Goal: Answer question/provide support

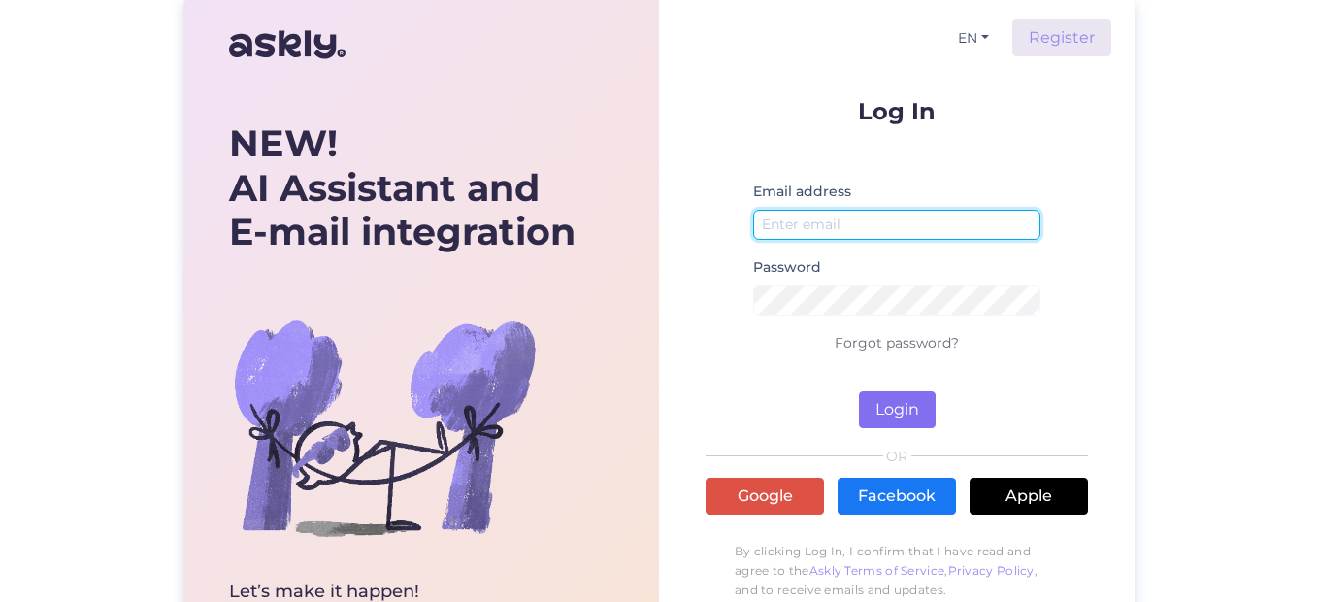
type input "[EMAIL_ADDRESS][DOMAIN_NAME]"
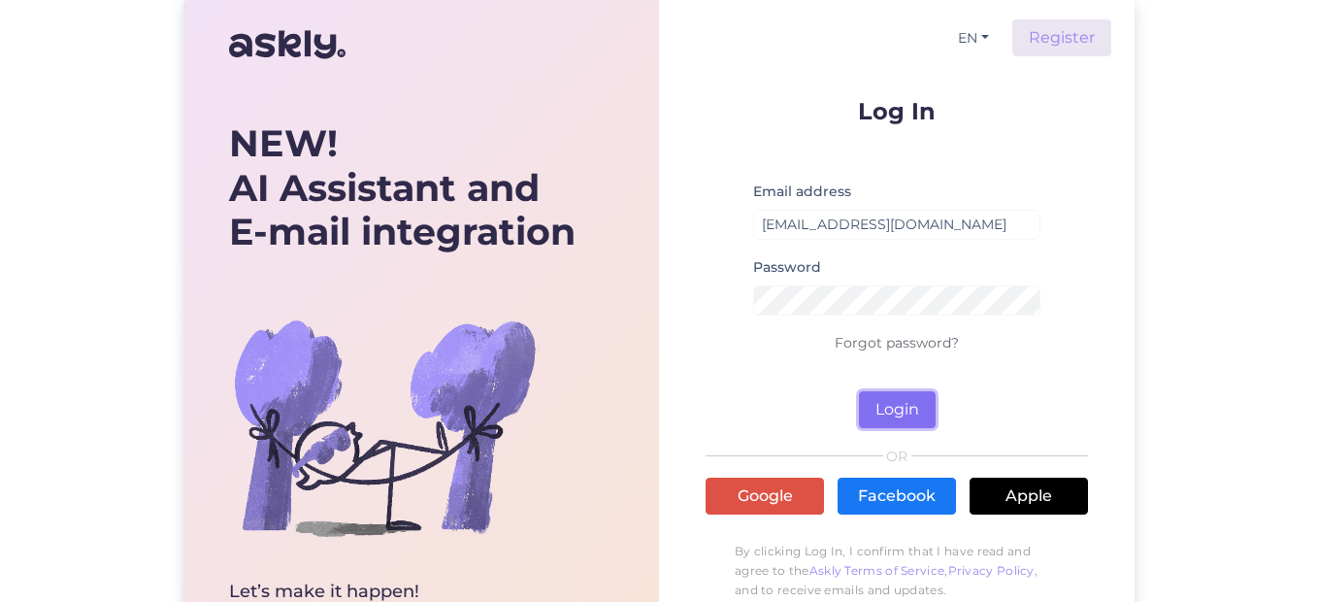
click at [903, 404] on button "Login" at bounding box center [897, 409] width 77 height 37
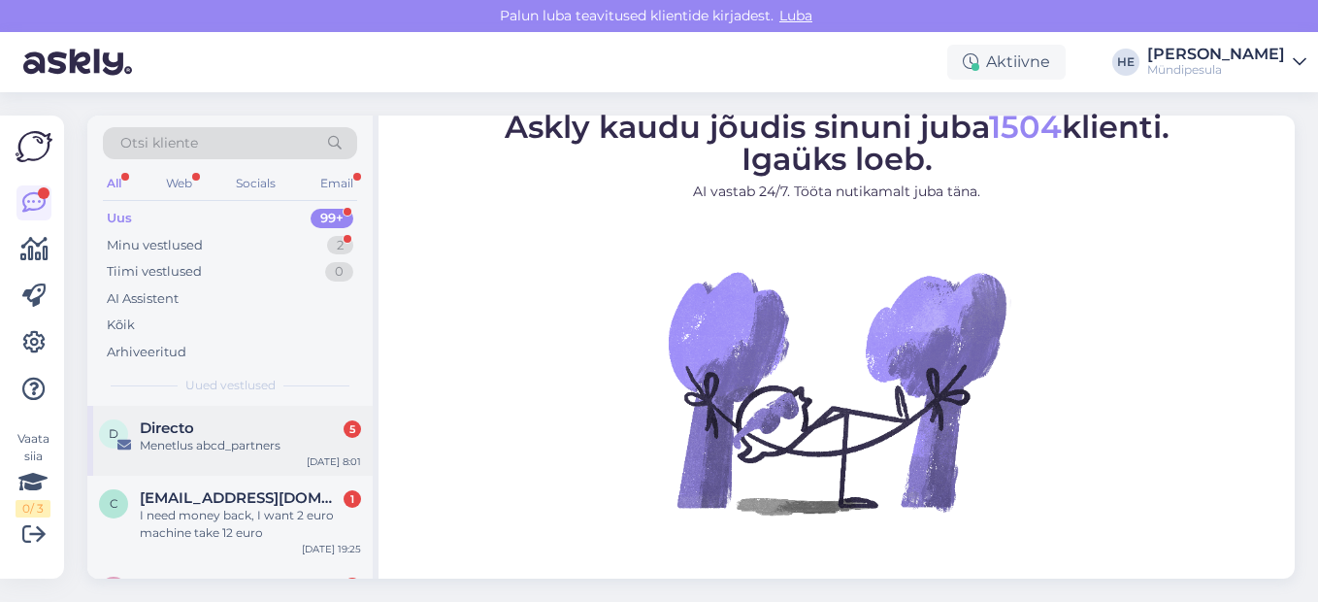
click at [208, 443] on div "Menetlus abcd_partners" at bounding box center [250, 445] width 221 height 17
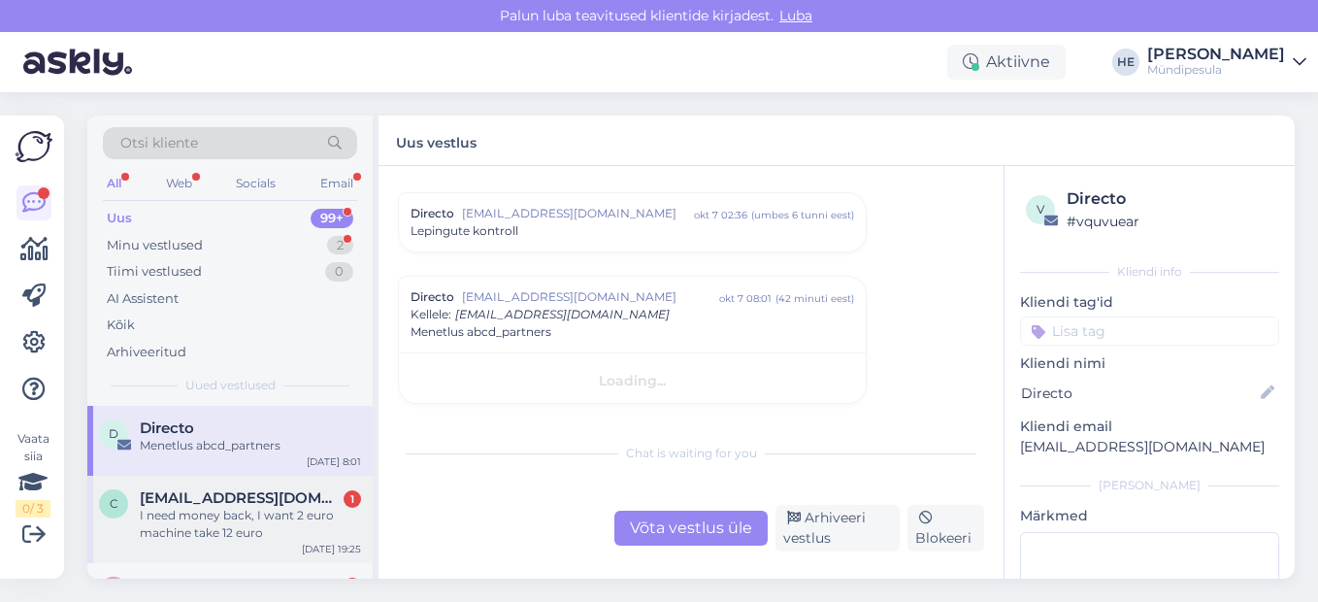
scroll to position [8225, 0]
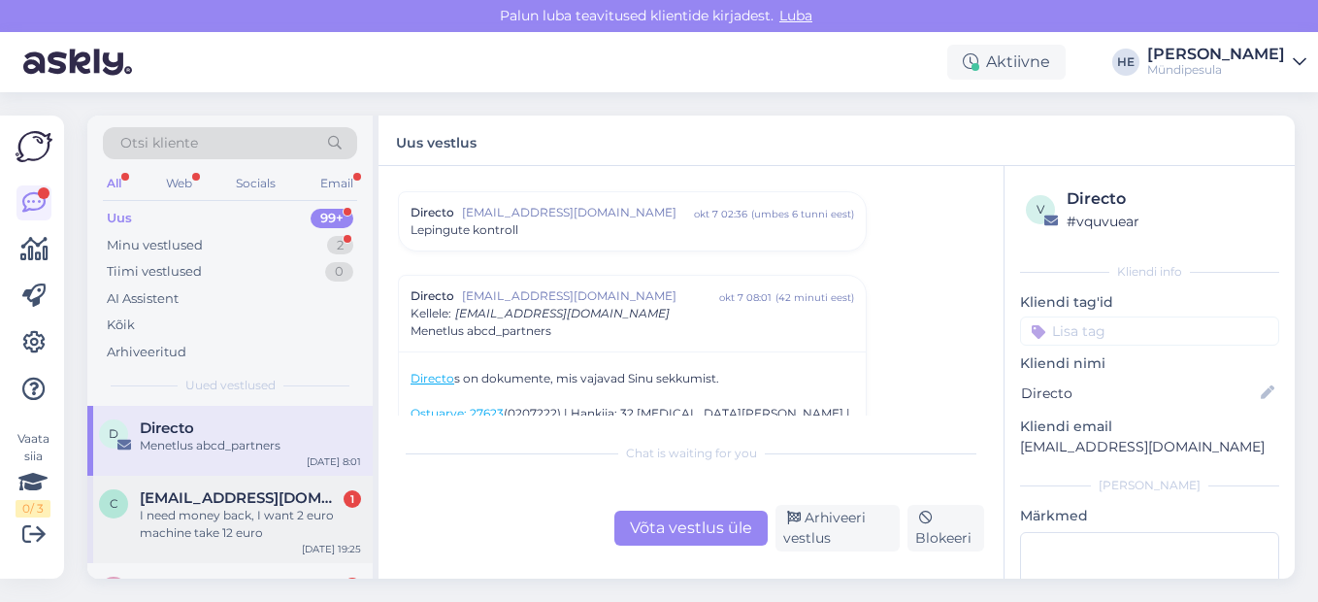
click at [200, 512] on div "I need money back, I want 2 euro machine take 12 euro" at bounding box center [250, 524] width 221 height 35
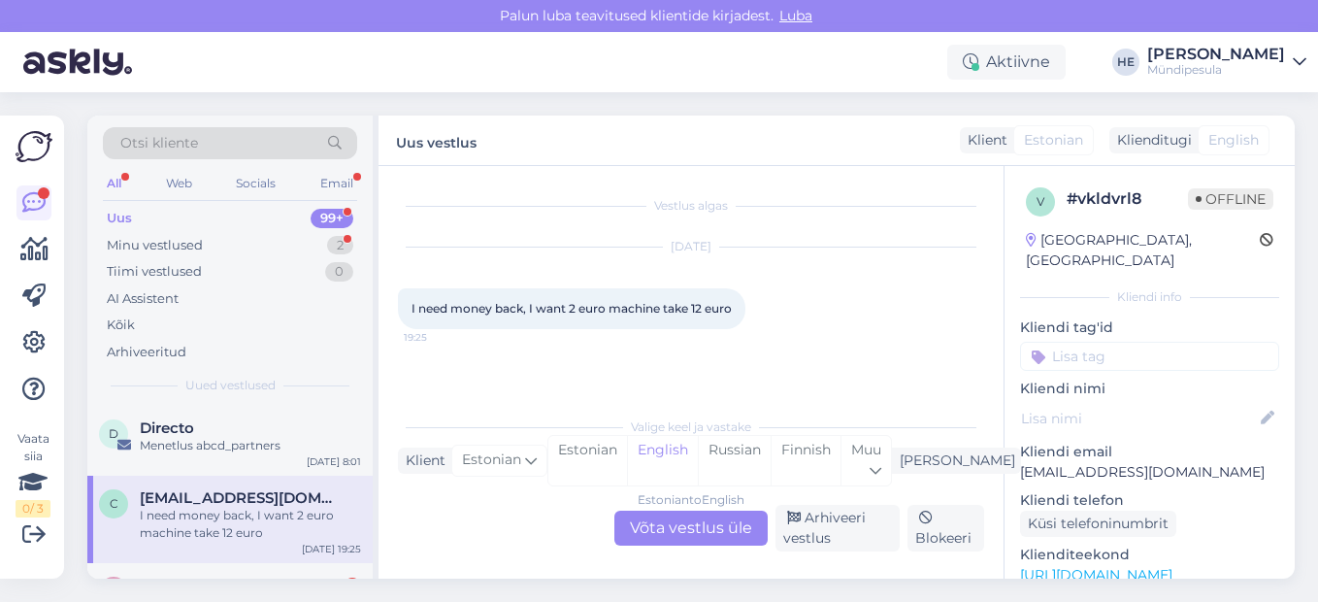
click at [690, 525] on div "Estonian to English Võta vestlus üle" at bounding box center [690, 527] width 153 height 35
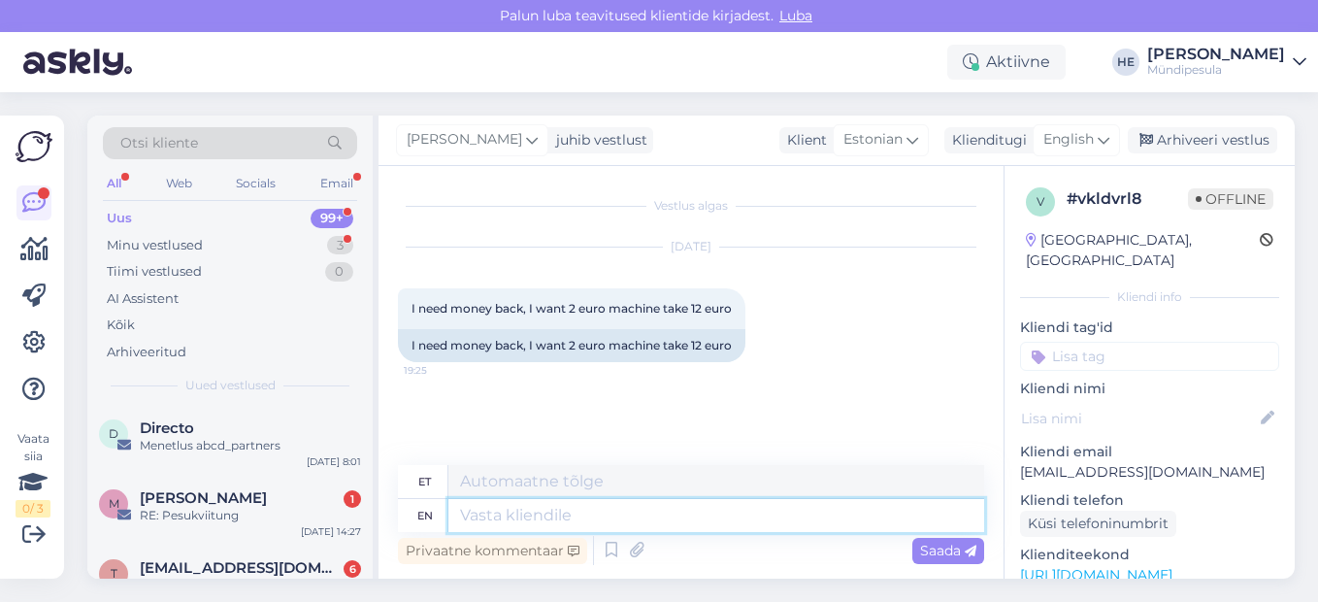
click at [485, 514] on textarea at bounding box center [716, 515] width 536 height 33
paste textarea "Tere Palun täitke meie kodulehel [PERSON_NAME] intsidenti kohta, et saaksime Te…"
type textarea "Tere Palun täitke meie kodulehel [PERSON_NAME] intsidenti kohta, et saaksime Te…"
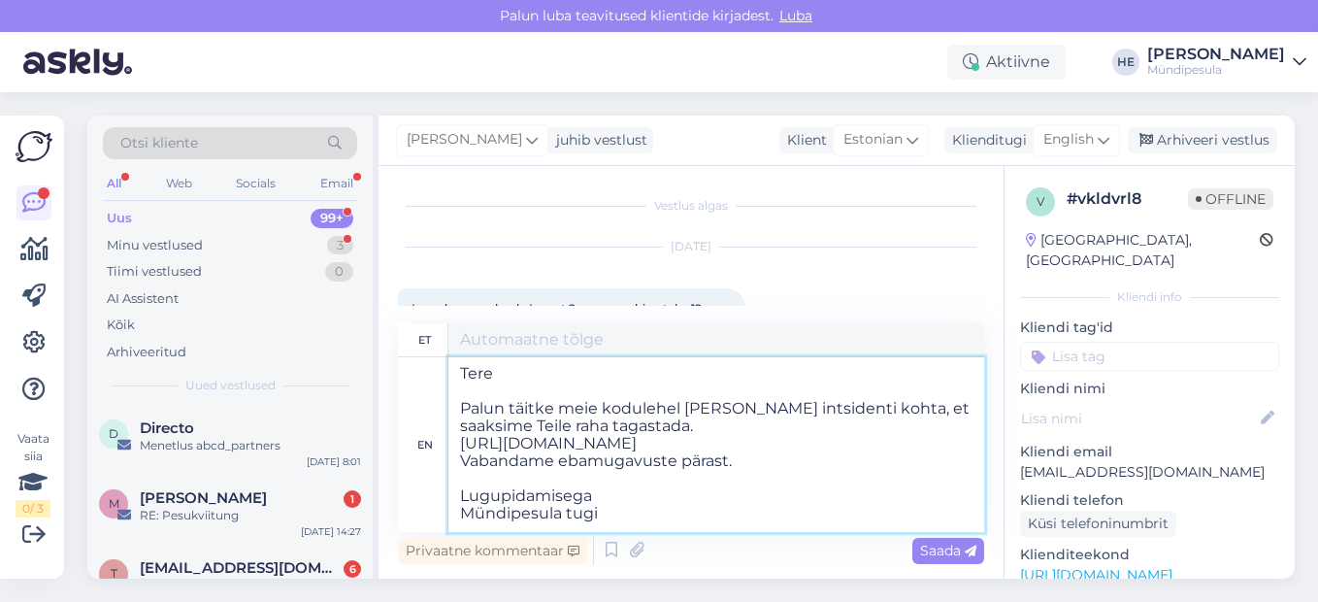
scroll to position [8, 0]
type textarea "Tere Palun täitke meie kodulehel [PERSON_NAME] intsidenti kohta, et saaksime Te…"
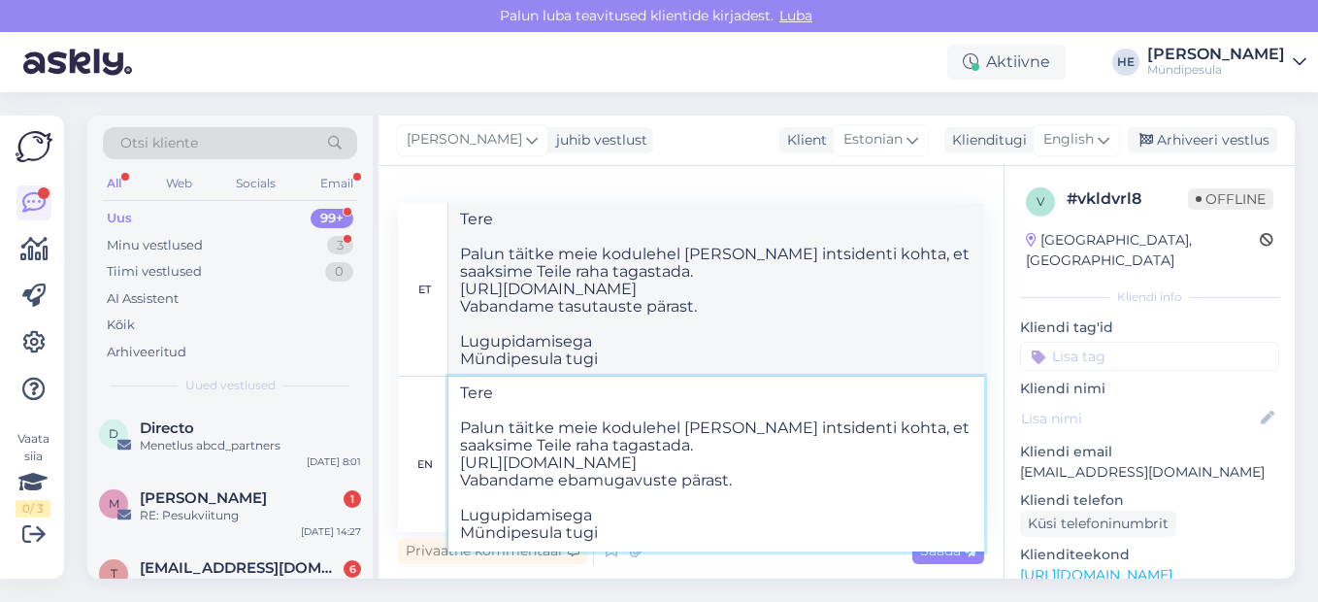
type textarea "Tere Palun täitke meie kodulehel [PERSON_NAME] intsidenti kohta, et saaksime Te…"
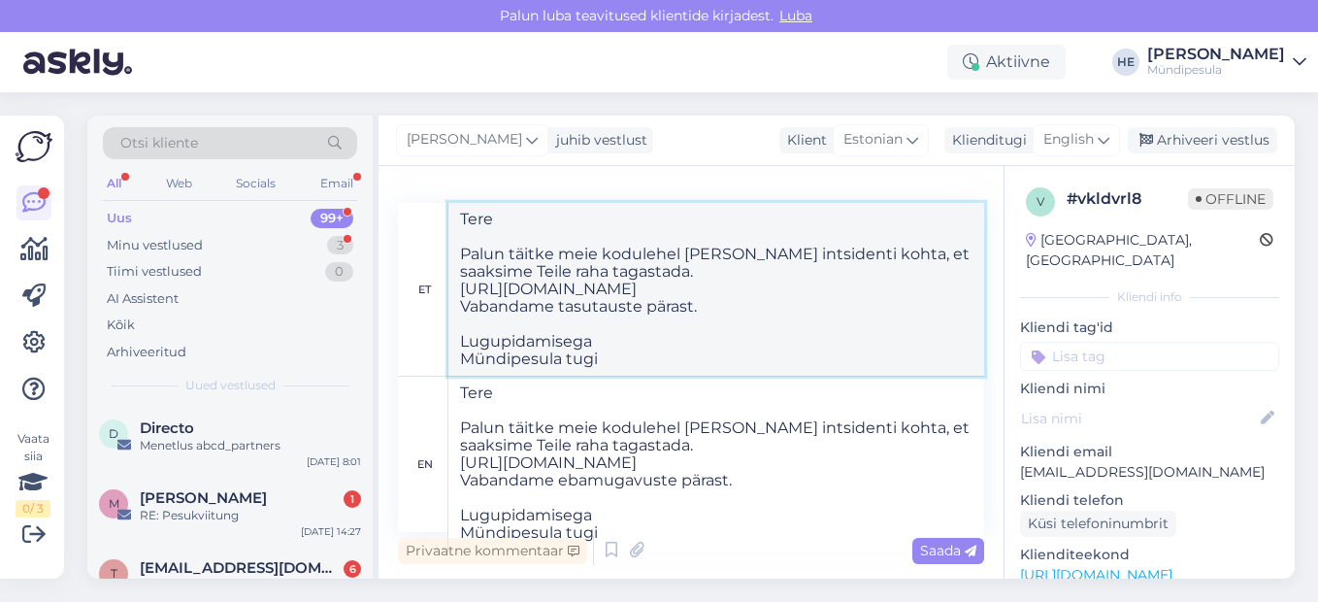
click at [932, 312] on textarea "Tere Palun täitke meie kodulehel [PERSON_NAME] intsidenti kohta, et saaksime Te…" at bounding box center [716, 289] width 536 height 173
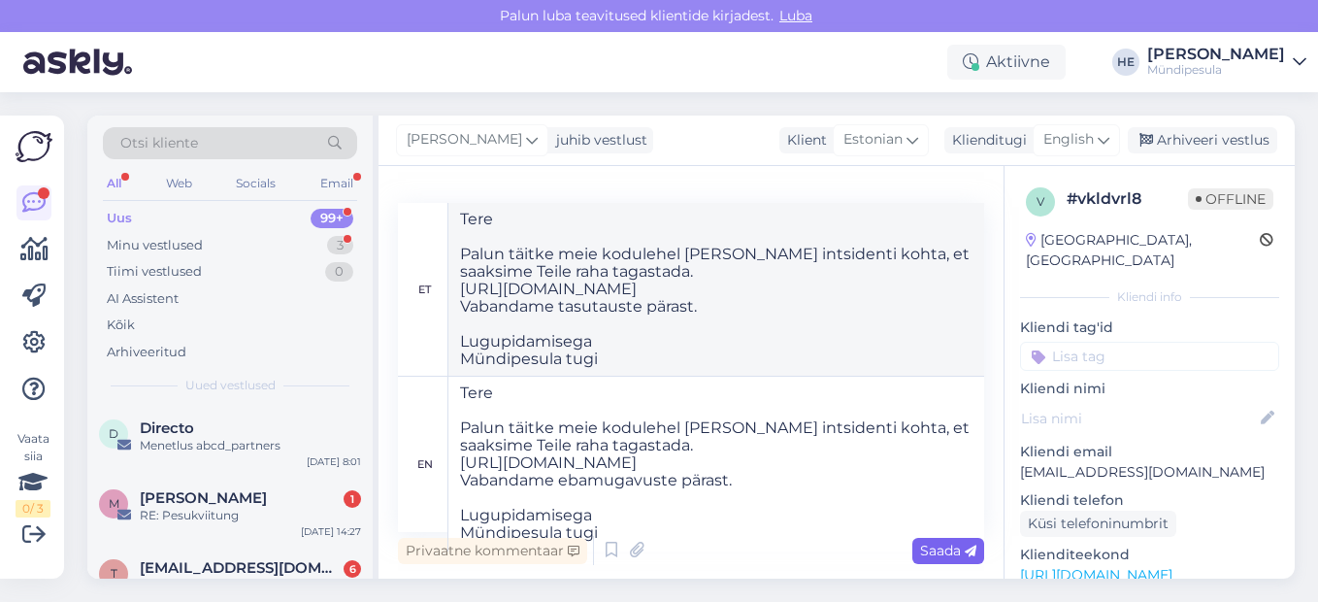
click at [936, 546] on span "Saada" at bounding box center [948, 550] width 56 height 17
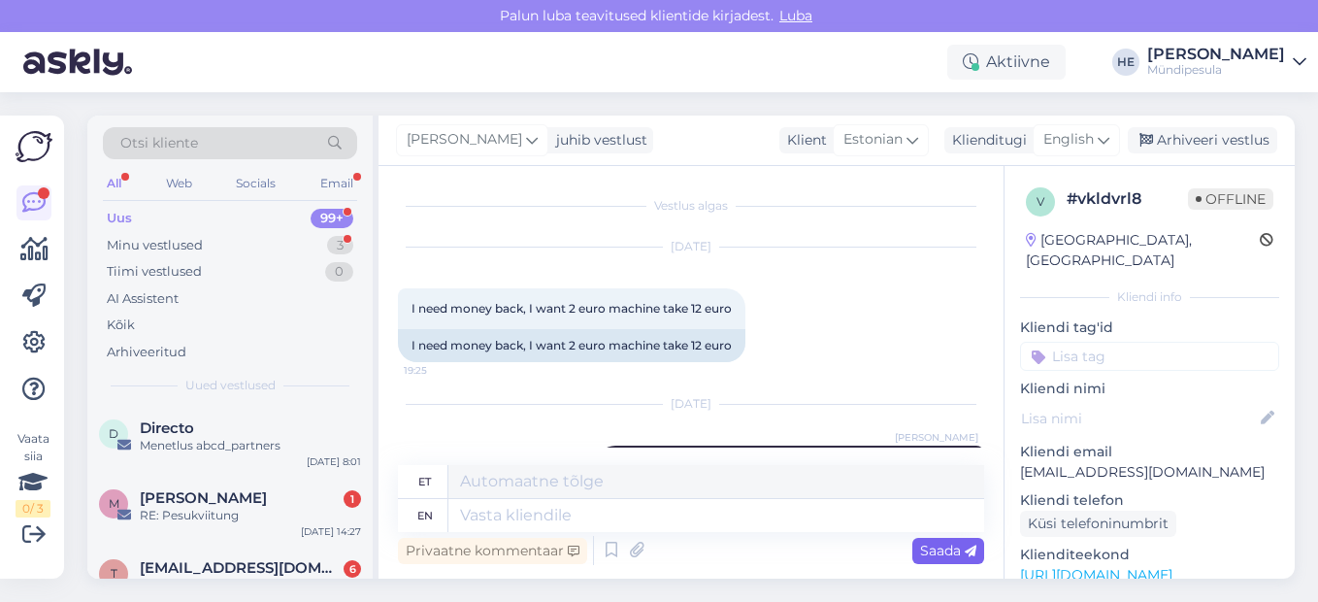
scroll to position [0, 0]
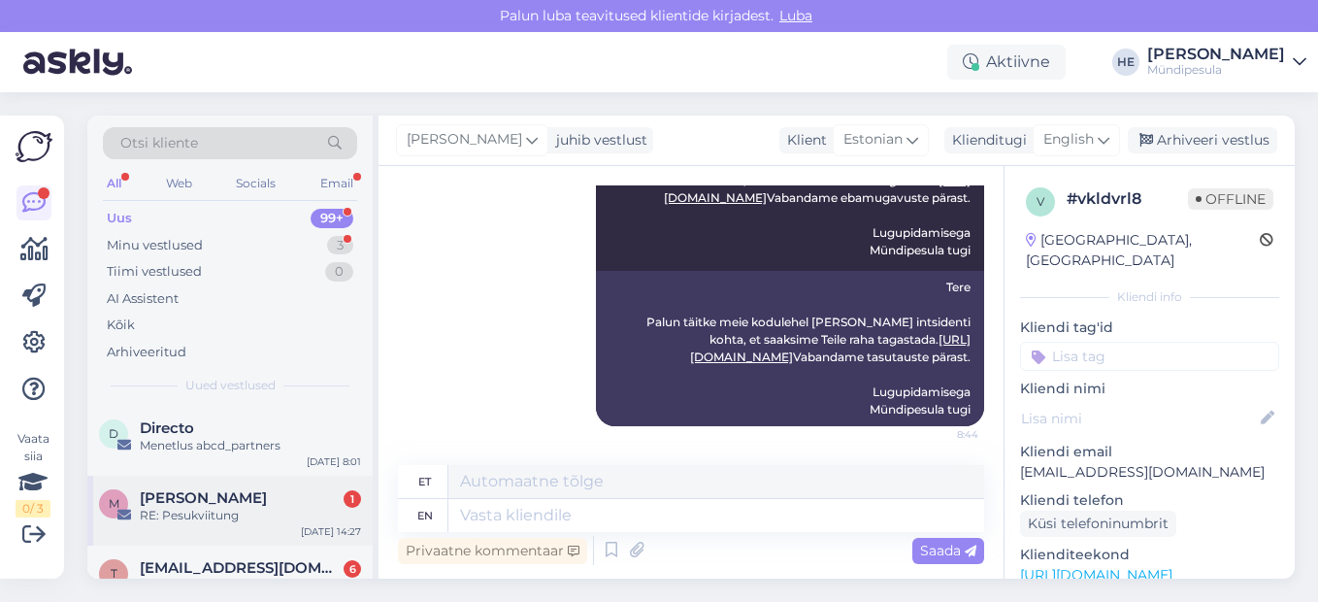
click at [204, 495] on span "[PERSON_NAME]" at bounding box center [203, 497] width 127 height 17
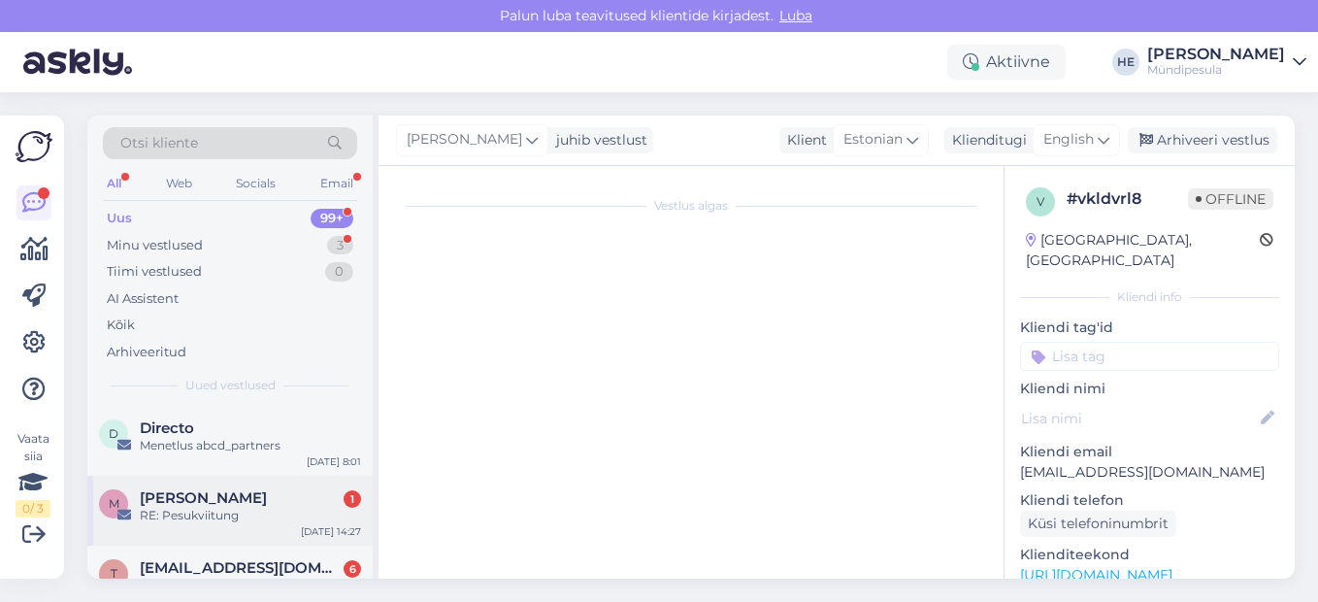
scroll to position [46, 0]
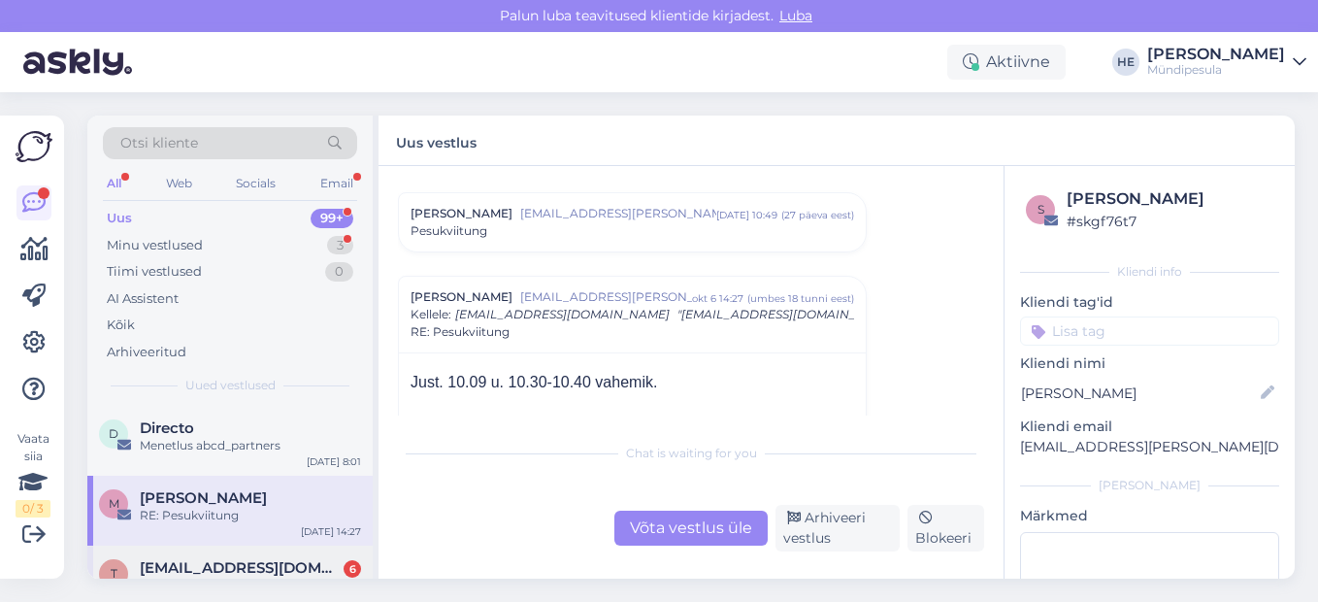
click at [220, 563] on span "[EMAIL_ADDRESS][DOMAIN_NAME]" at bounding box center [241, 567] width 202 height 17
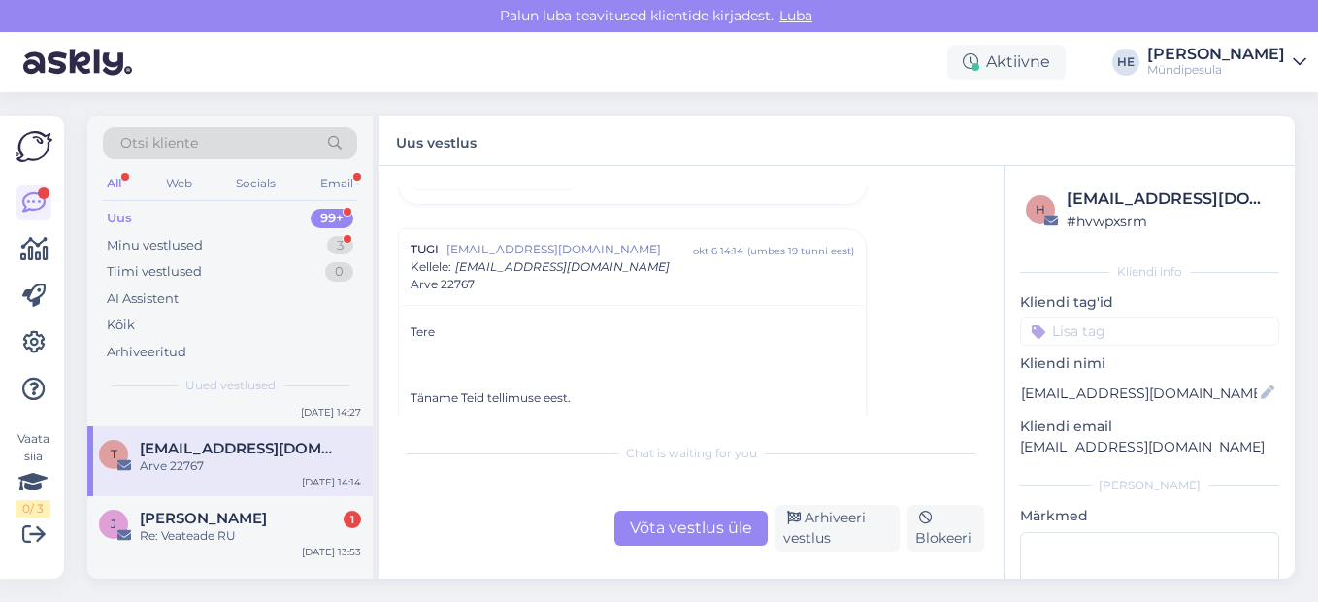
scroll to position [155, 0]
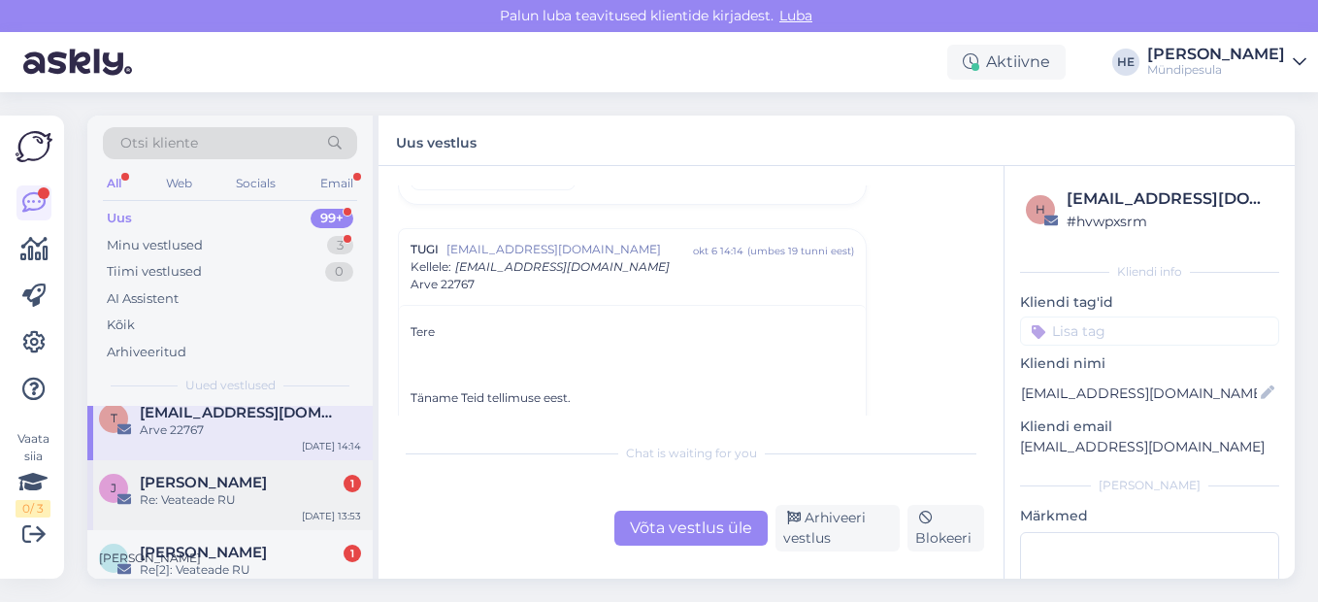
click at [173, 481] on span "[PERSON_NAME]" at bounding box center [203, 482] width 127 height 17
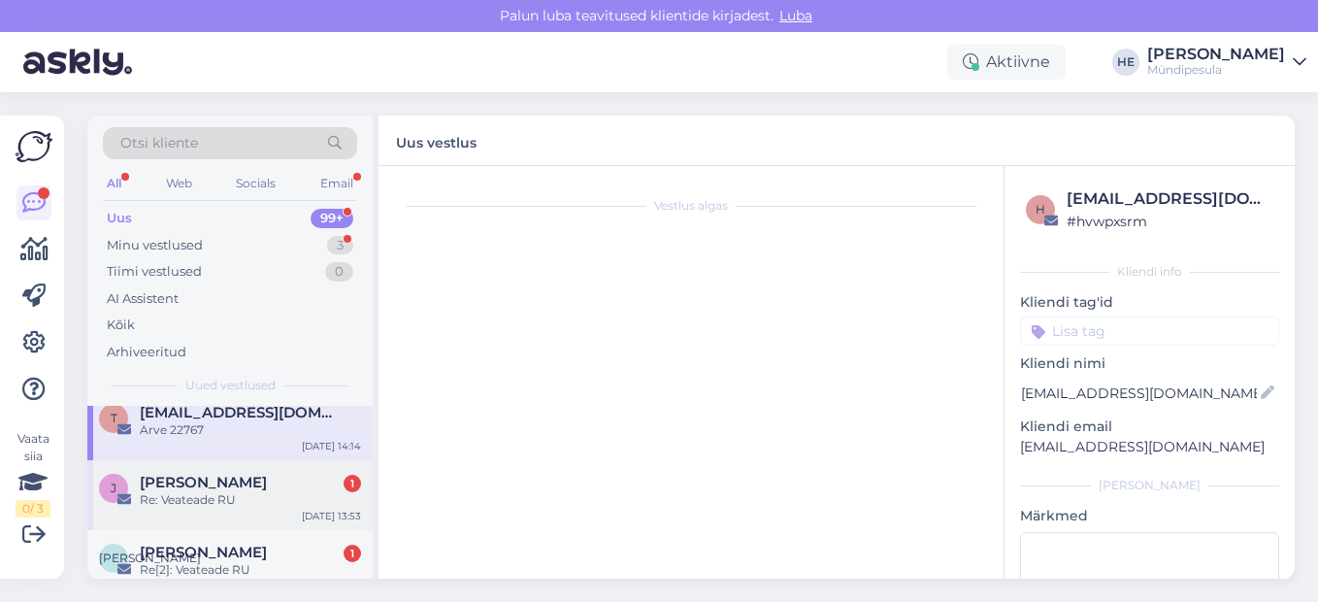
scroll to position [9101, 0]
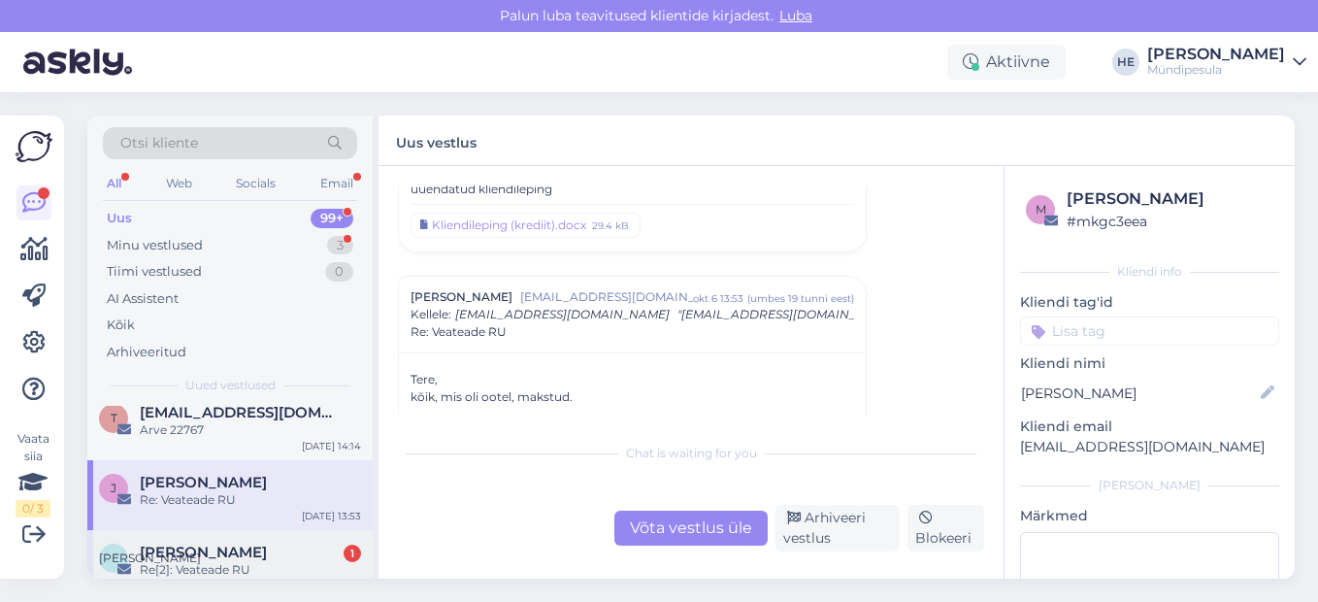
click at [203, 558] on span "[PERSON_NAME]" at bounding box center [203, 551] width 127 height 17
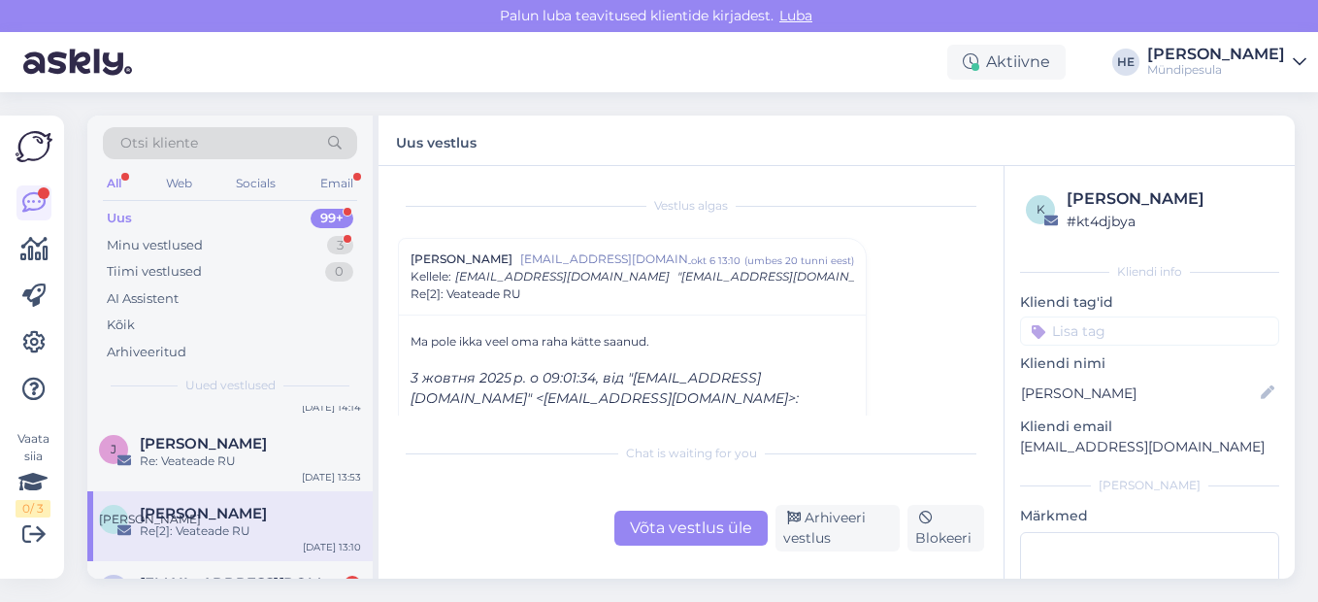
scroll to position [233, 0]
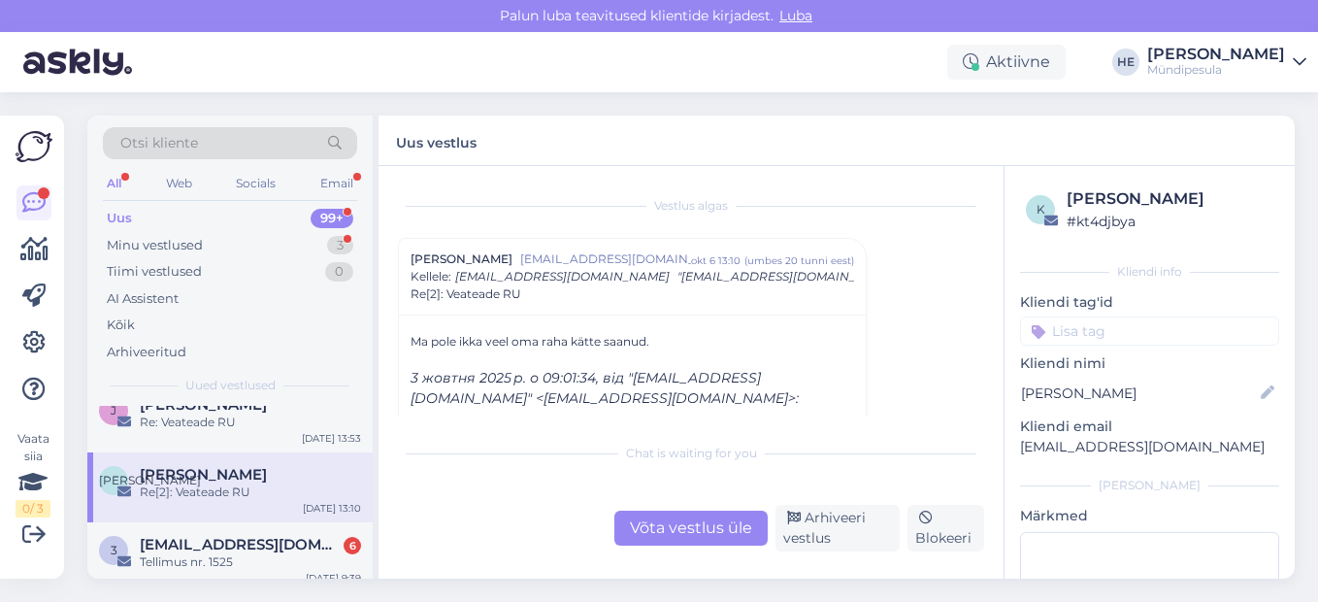
click at [205, 556] on div "Tellimus nr. 1525" at bounding box center [250, 561] width 221 height 17
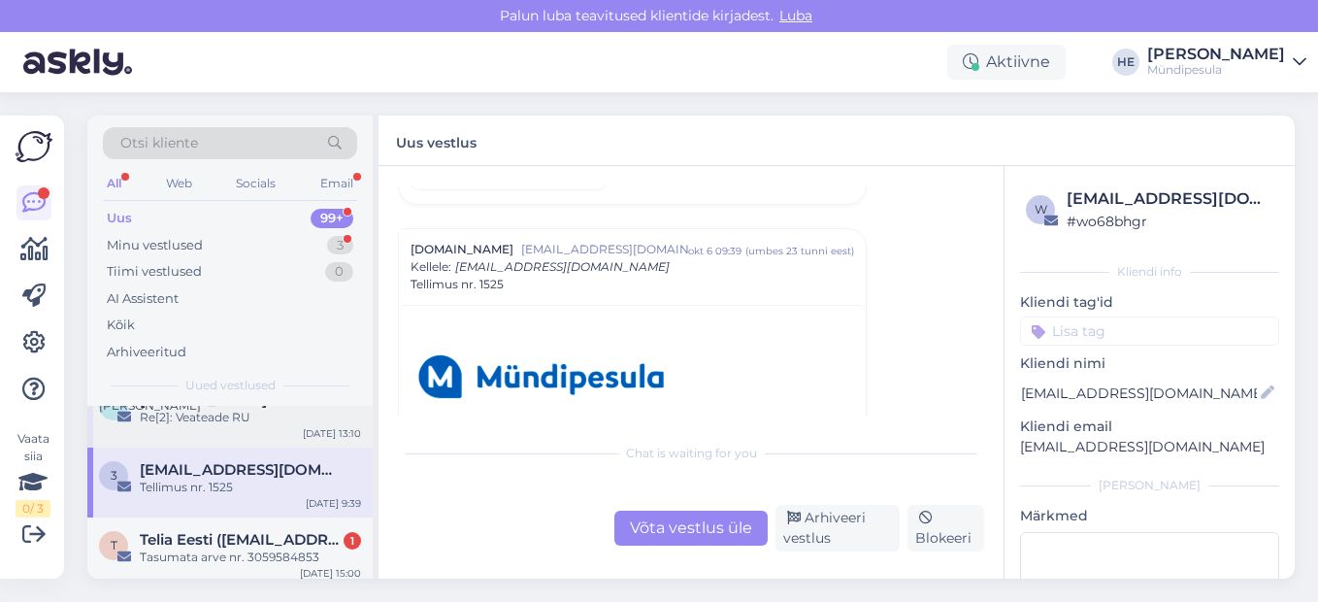
scroll to position [311, 0]
click at [205, 556] on div "Tasumata arve nr. 3059584853" at bounding box center [250, 553] width 221 height 17
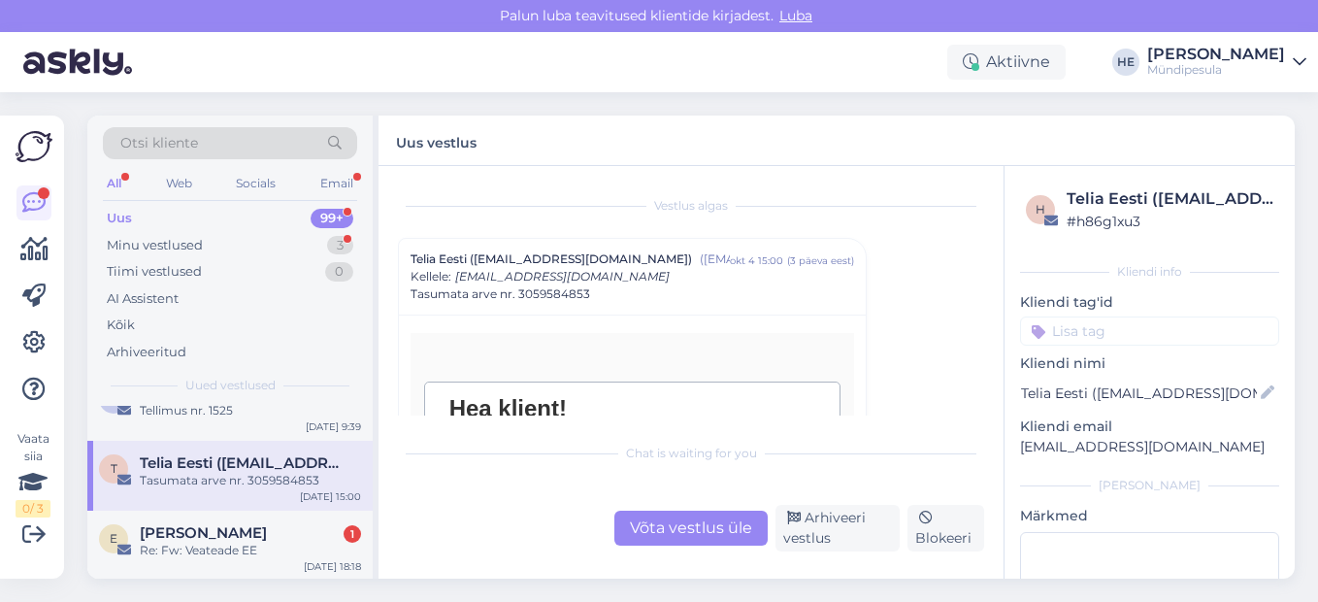
scroll to position [388, 0]
click at [205, 556] on div "E [PERSON_NAME] 1 Re: Fw: Veateade EE [DATE] 18:18" at bounding box center [229, 542] width 285 height 70
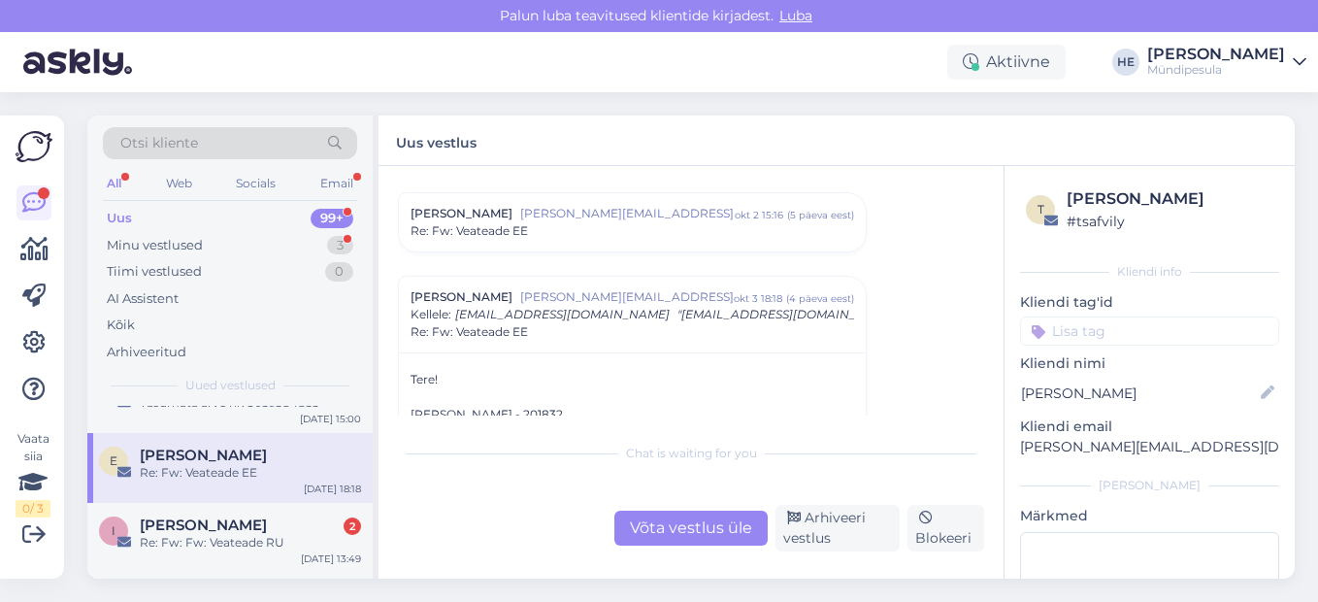
scroll to position [466, 0]
click at [205, 532] on div "Re: Fw: Fw: Veateade RU" at bounding box center [250, 538] width 221 height 17
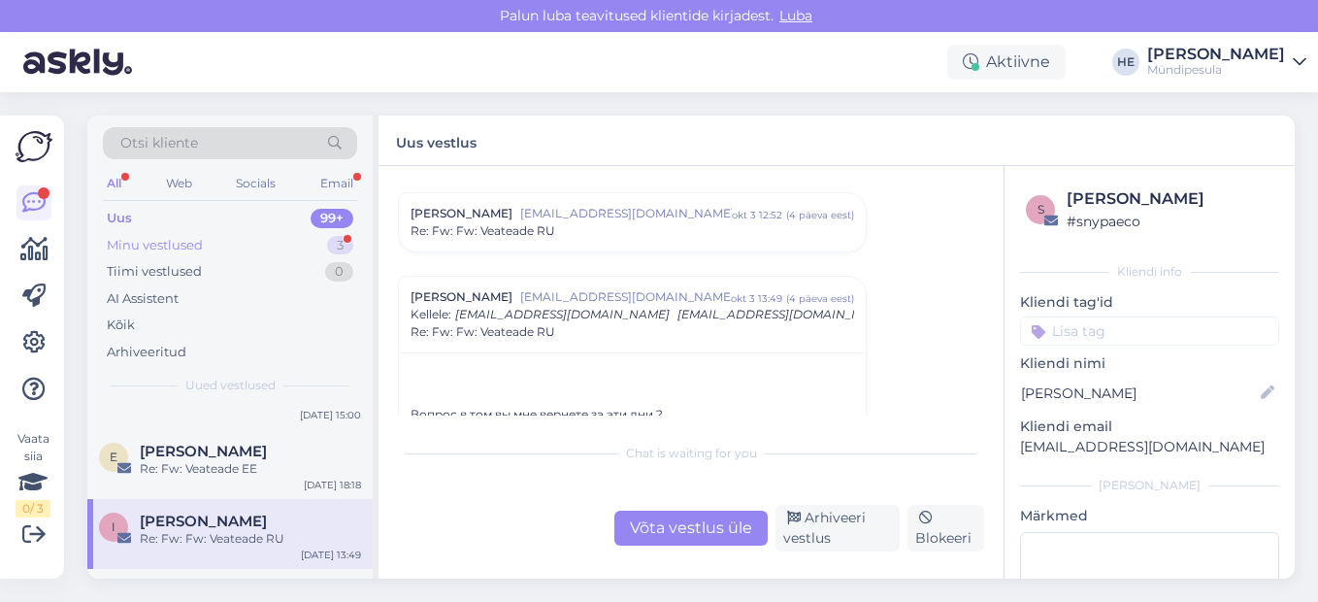
click at [148, 240] on div "Minu vestlused" at bounding box center [155, 245] width 96 height 19
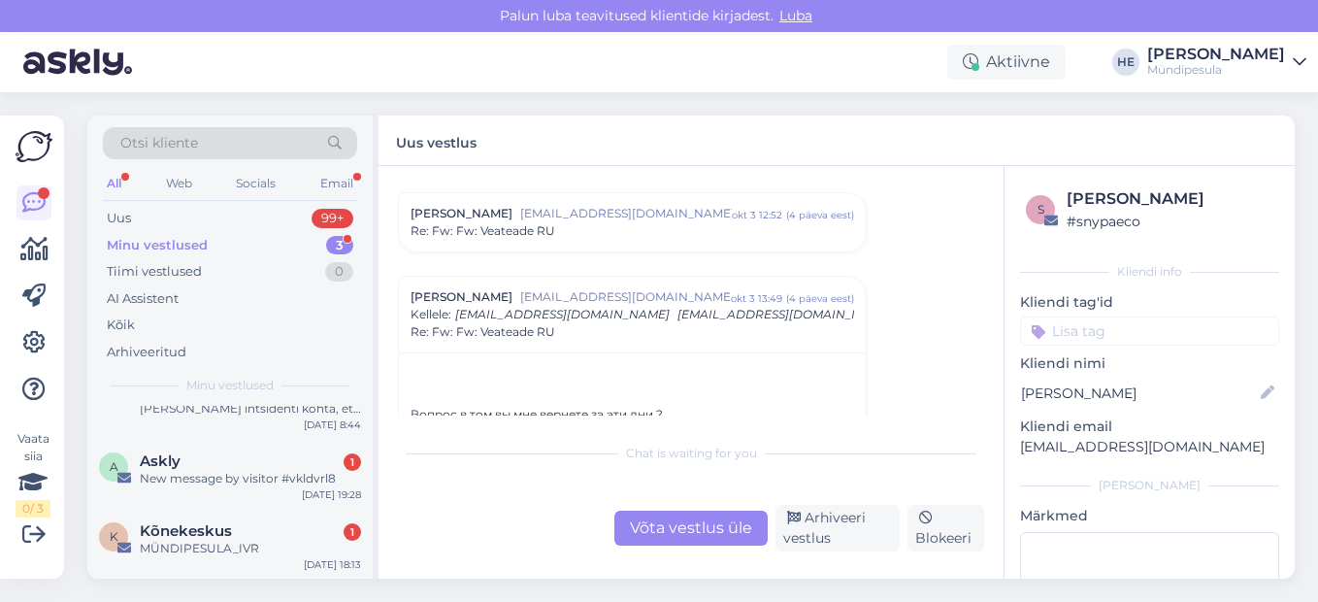
scroll to position [0, 0]
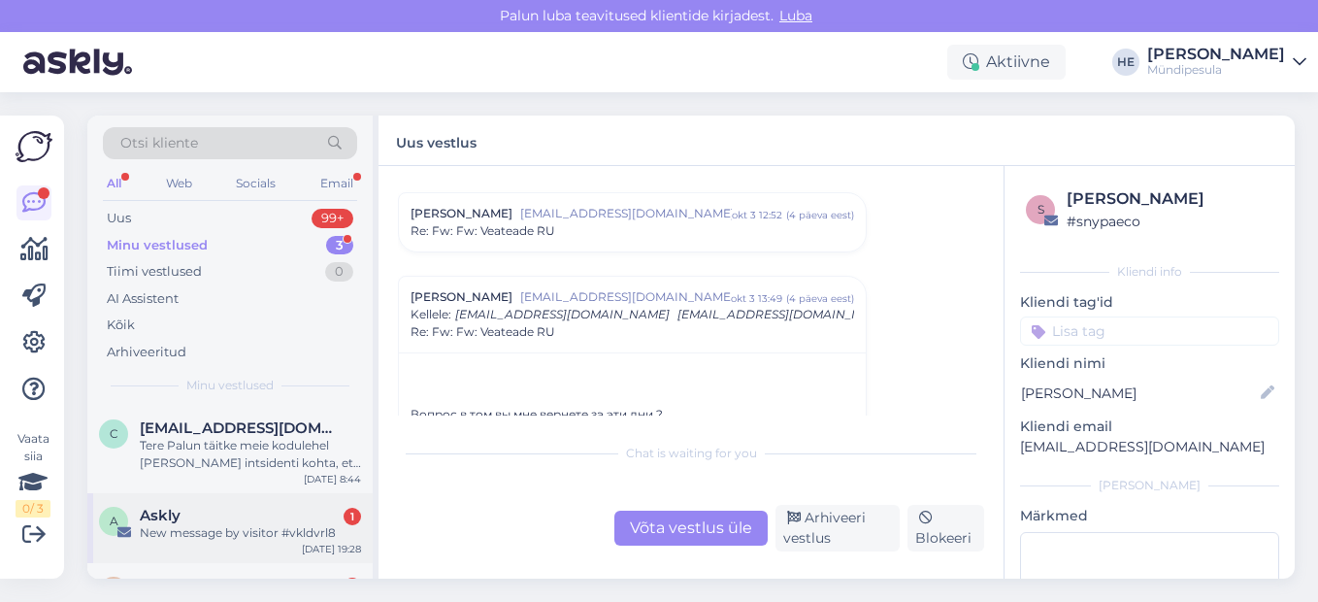
click at [212, 524] on div "New message by visitor #vkldvrl8" at bounding box center [250, 532] width 221 height 17
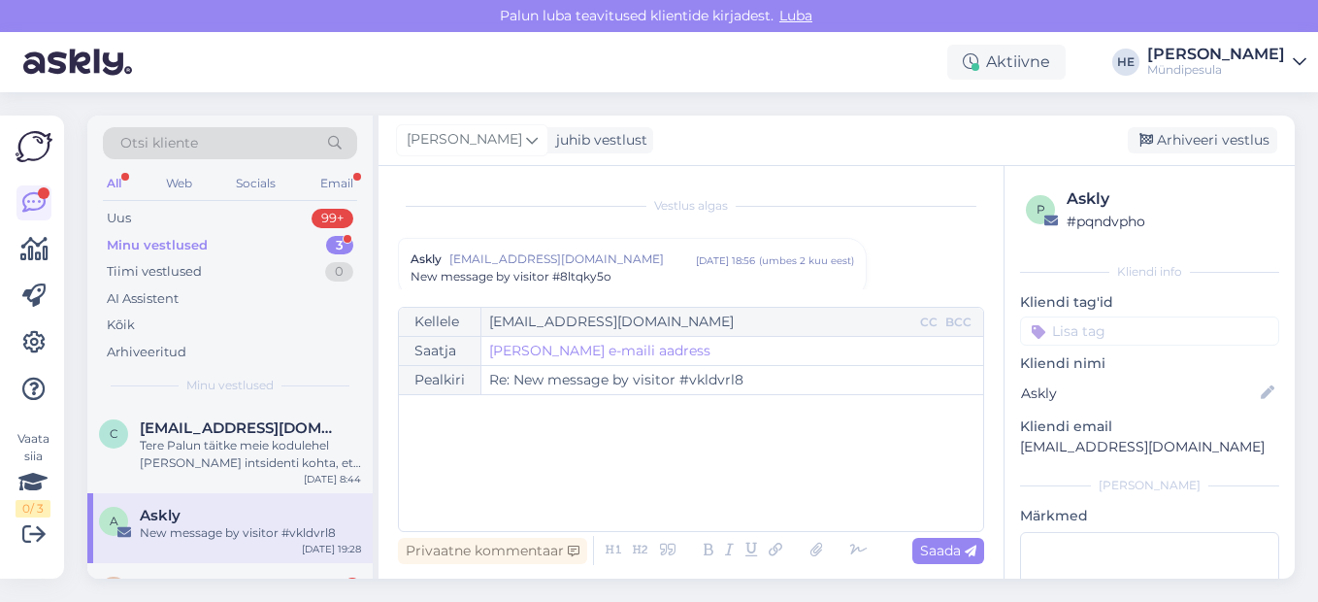
scroll to position [8315, 0]
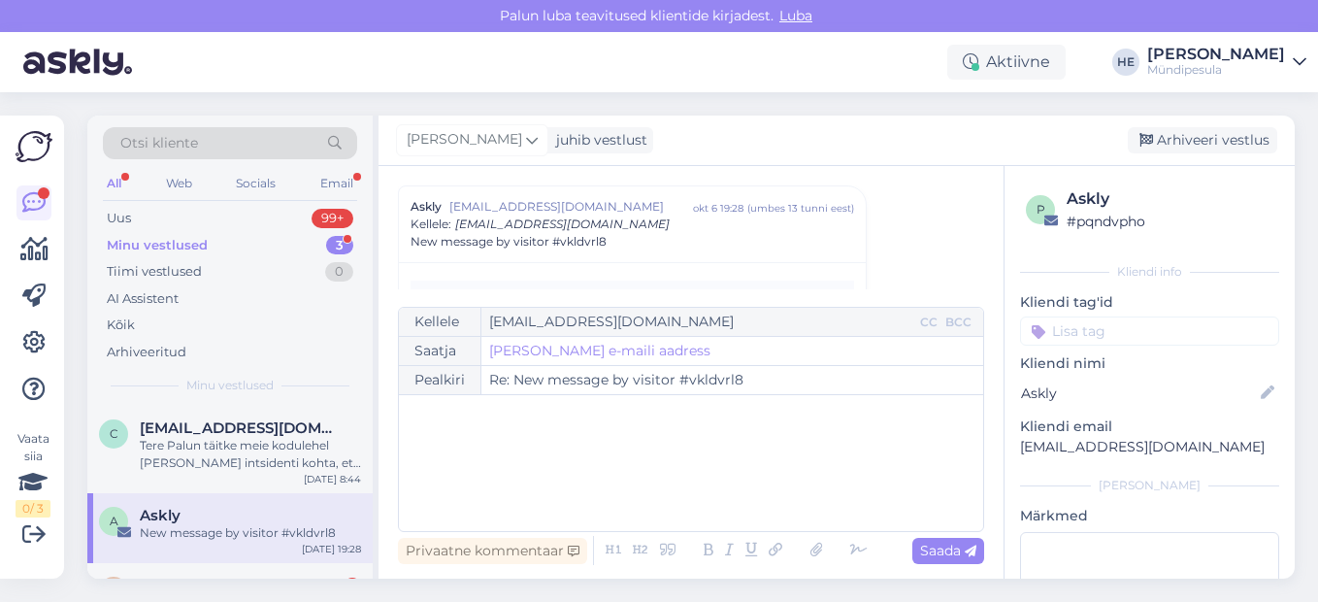
click at [132, 246] on div "Minu vestlused" at bounding box center [157, 245] width 101 height 19
click at [182, 429] on span "[EMAIL_ADDRESS][DOMAIN_NAME]" at bounding box center [241, 427] width 202 height 17
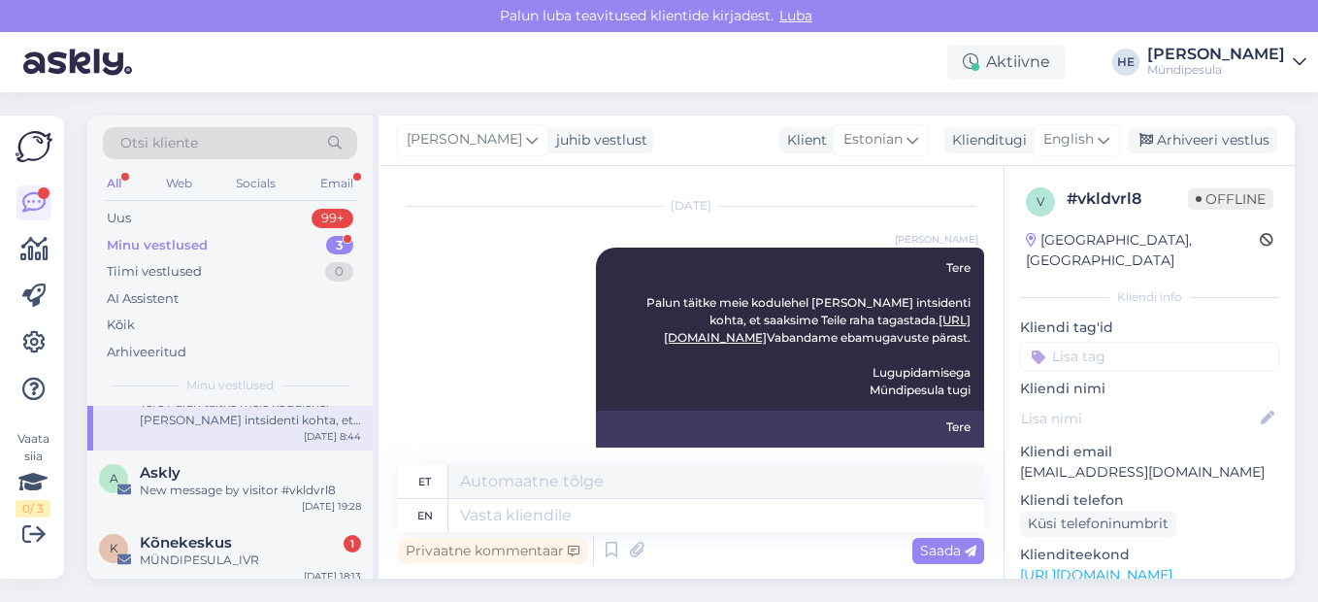
scroll to position [54, 0]
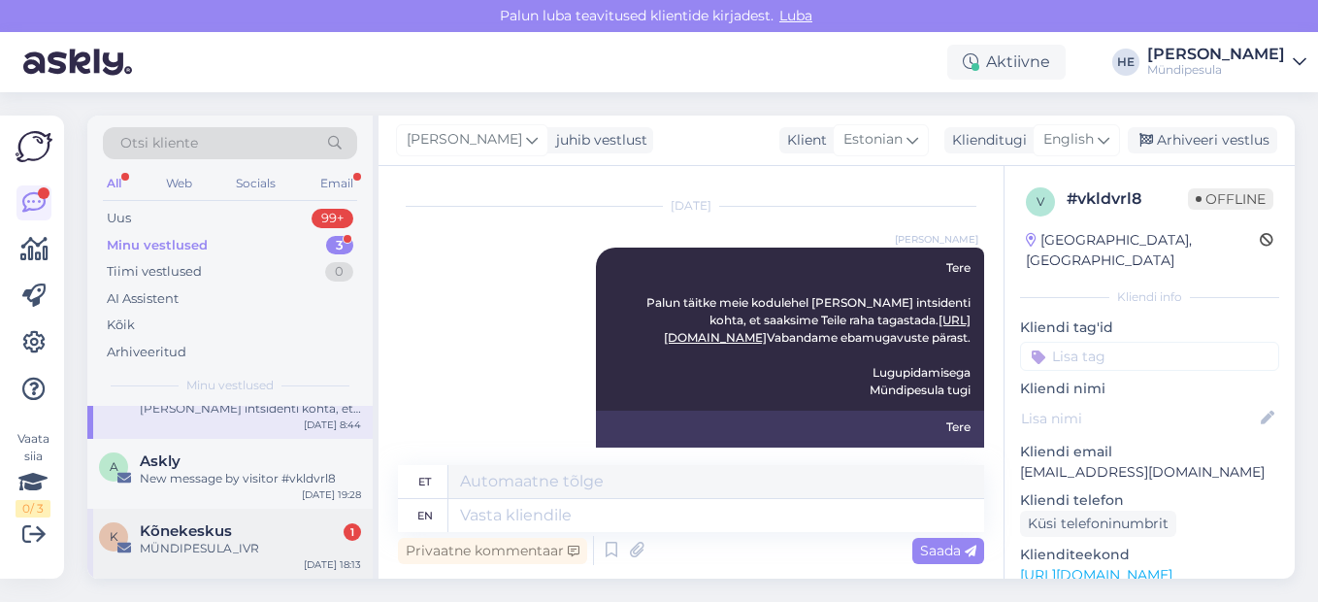
click at [187, 520] on div "K Kõnekeskus 1 MÜNDIPESULA_IVR [DATE] 18:13" at bounding box center [229, 544] width 285 height 70
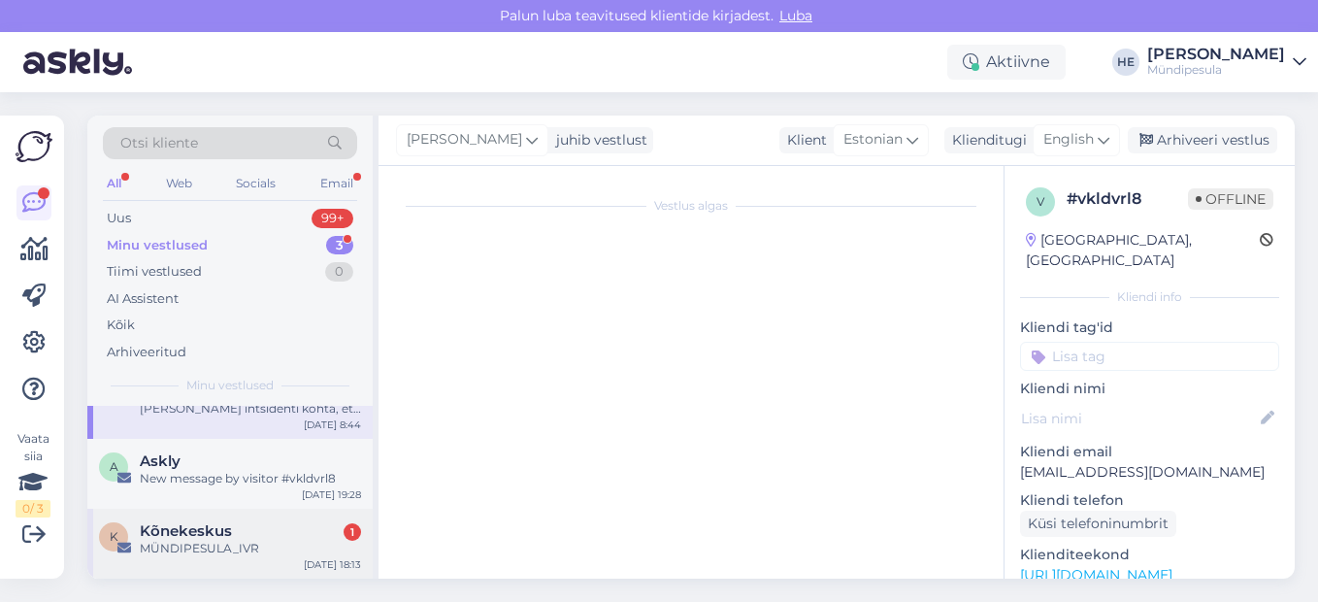
scroll to position [8315, 0]
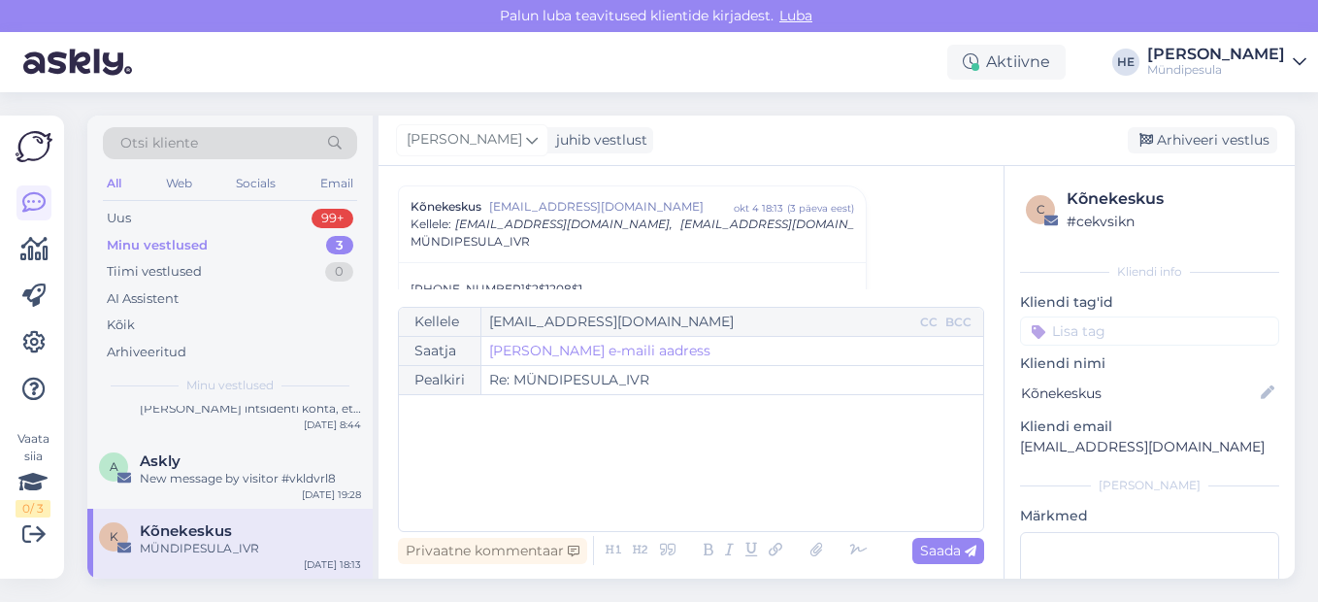
click at [1297, 61] on icon at bounding box center [1300, 62] width 14 height 16
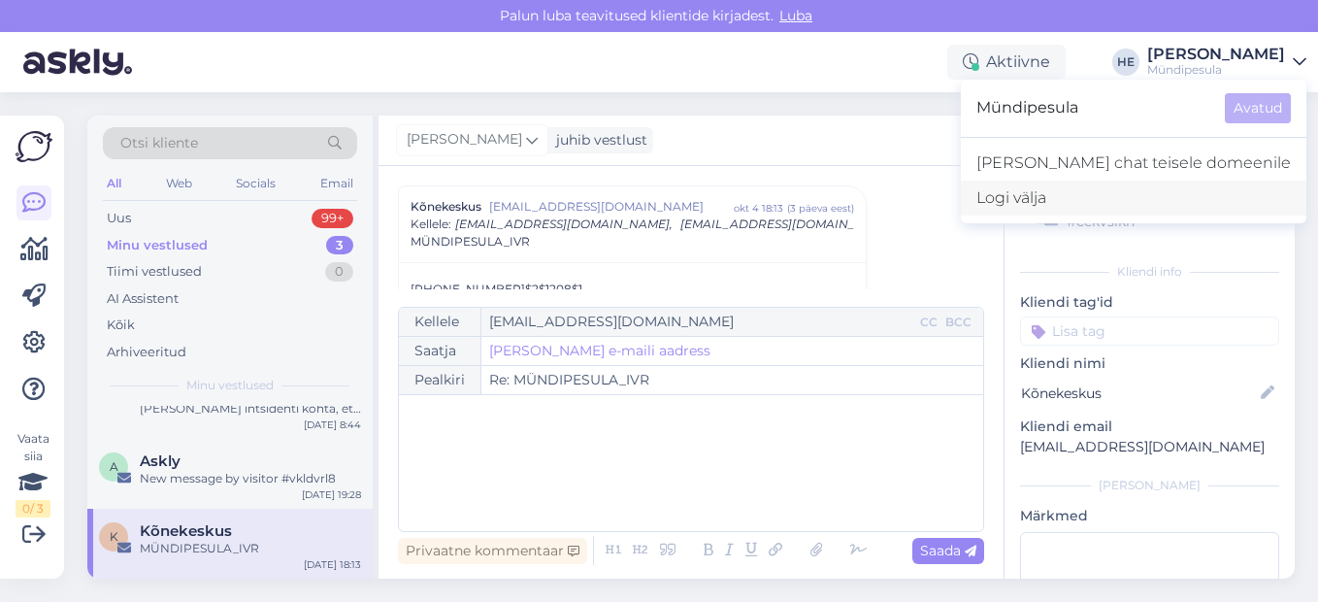
click at [1130, 196] on div "Logi välja" at bounding box center [1133, 198] width 345 height 35
